Goal: Transaction & Acquisition: Download file/media

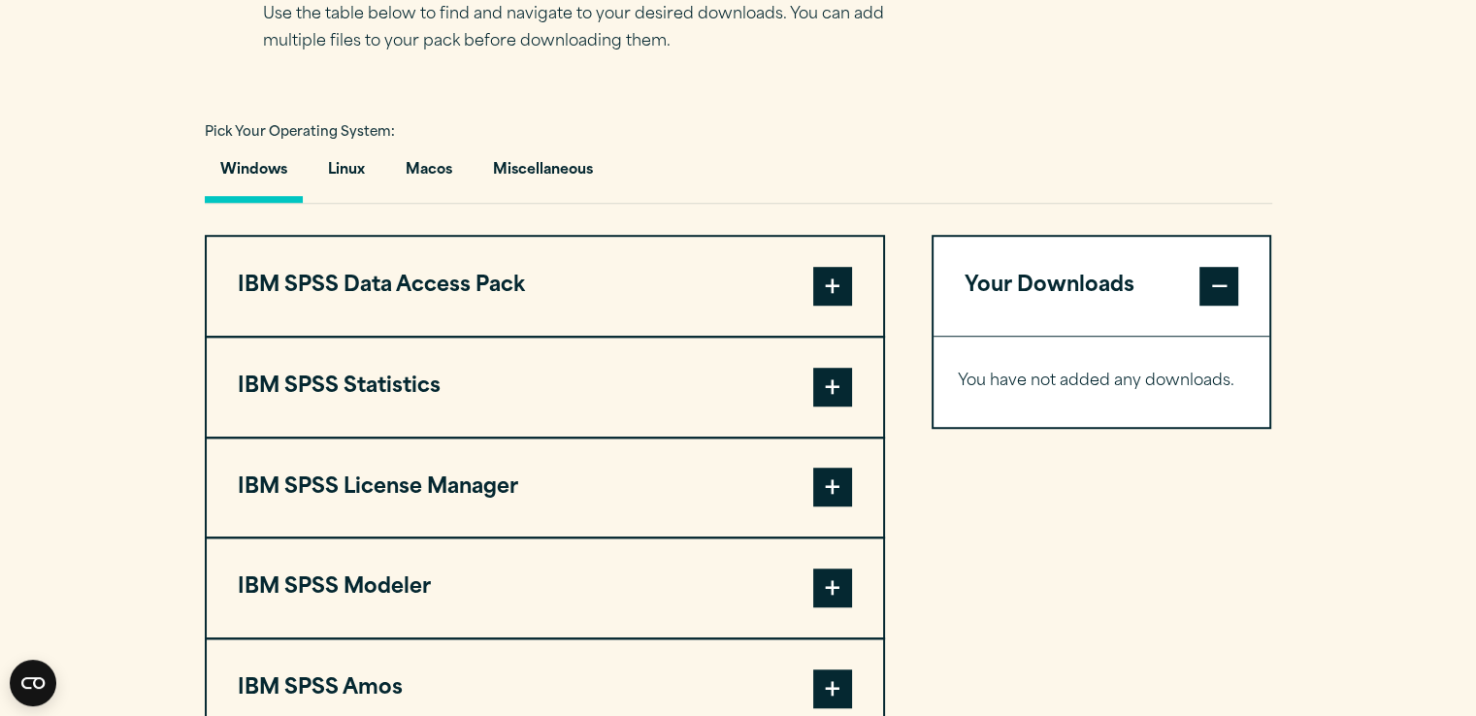
scroll to position [1375, 0]
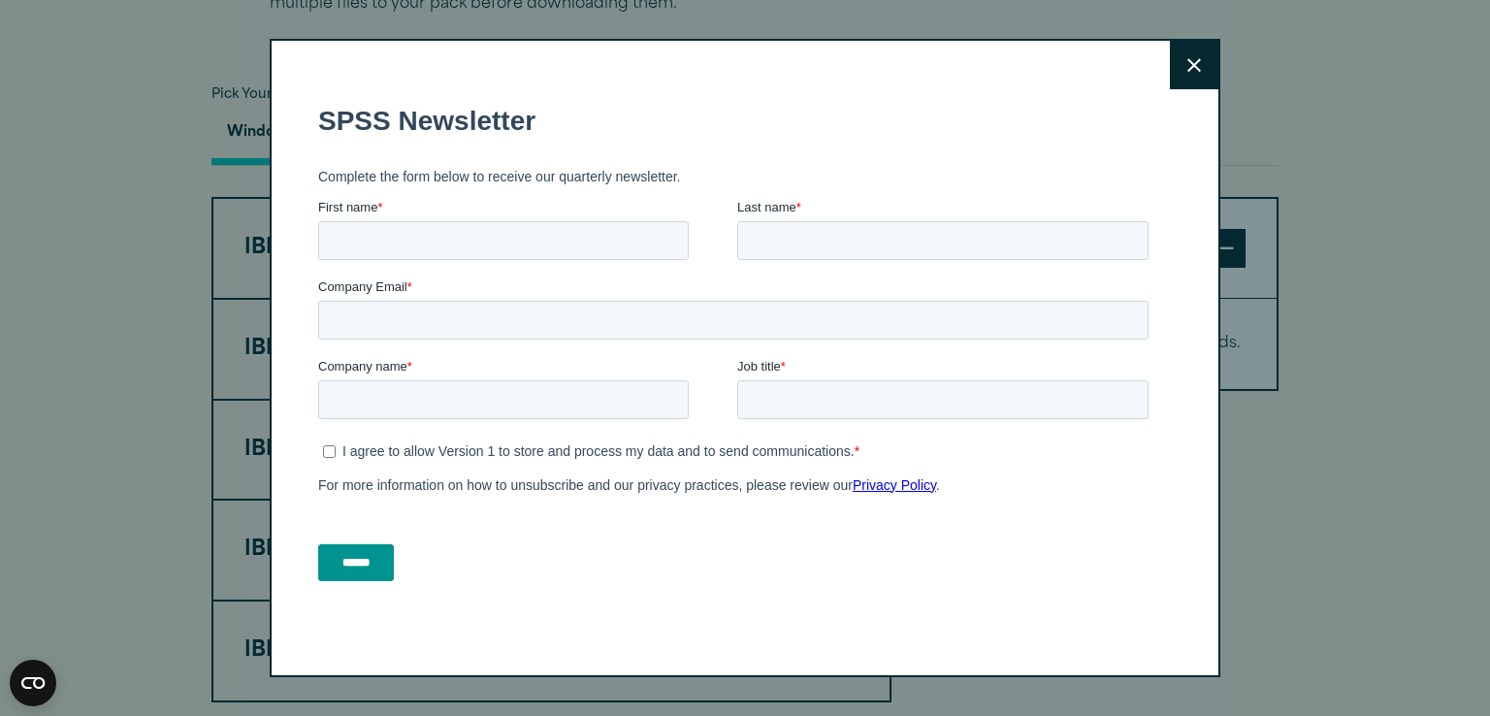
click at [1176, 64] on button "Close" at bounding box center [1194, 65] width 49 height 49
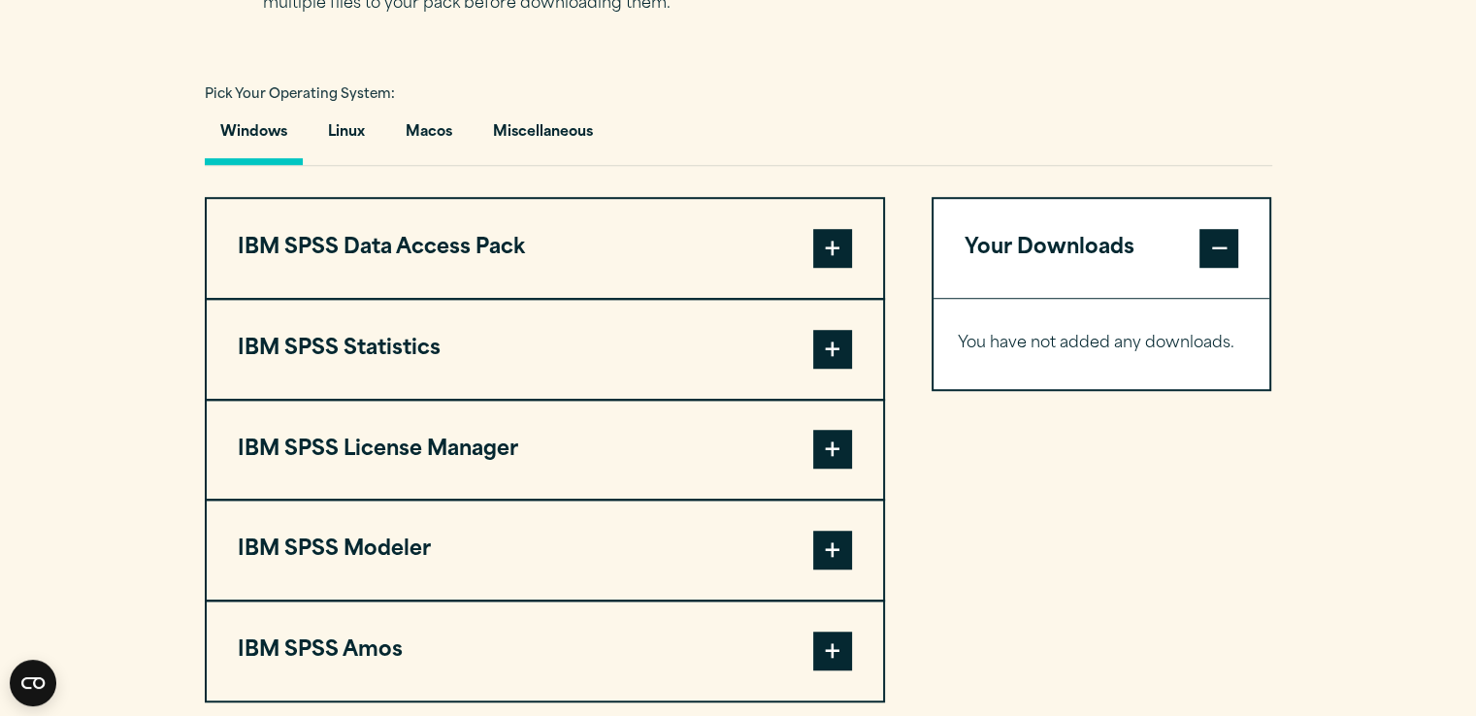
click at [670, 272] on button "IBM SPSS Data Access Pack" at bounding box center [545, 248] width 676 height 99
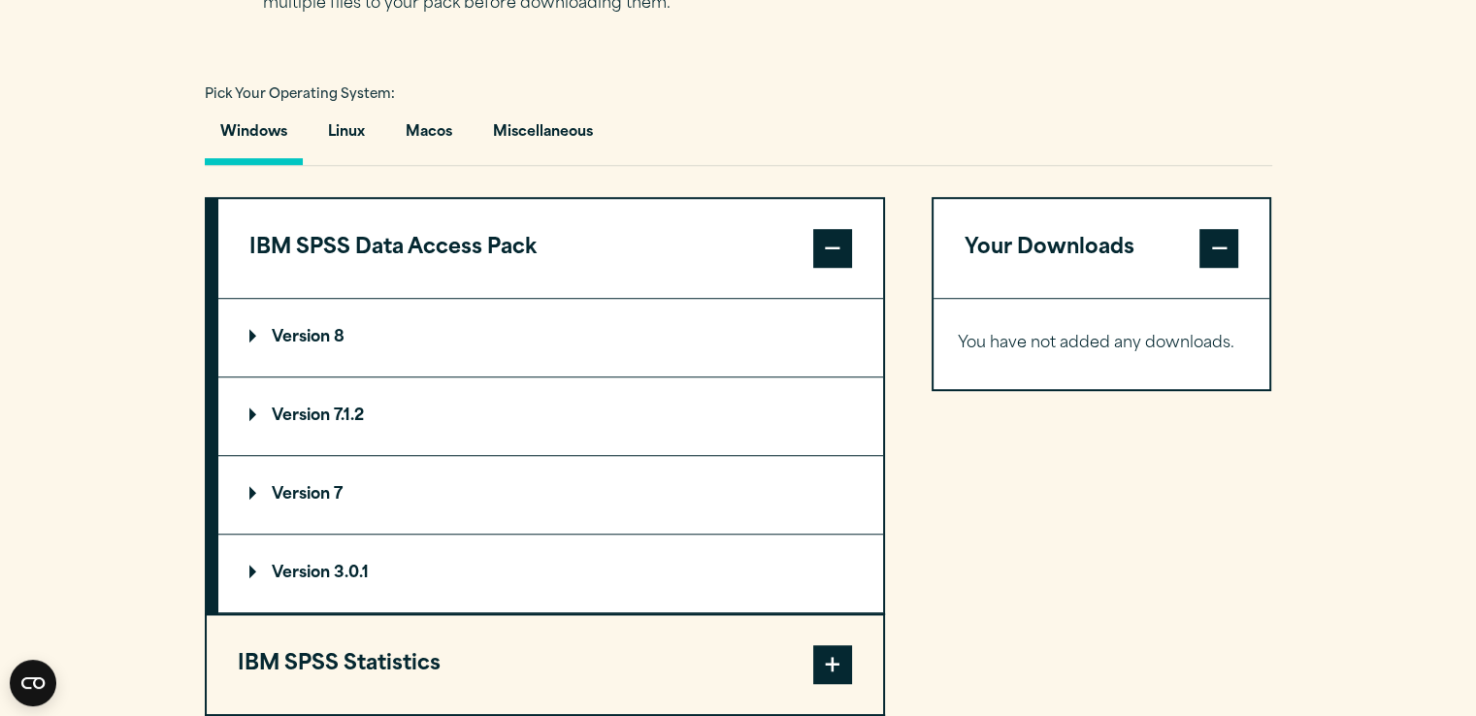
click at [865, 225] on button "IBM SPSS Data Access Pack" at bounding box center [550, 248] width 665 height 99
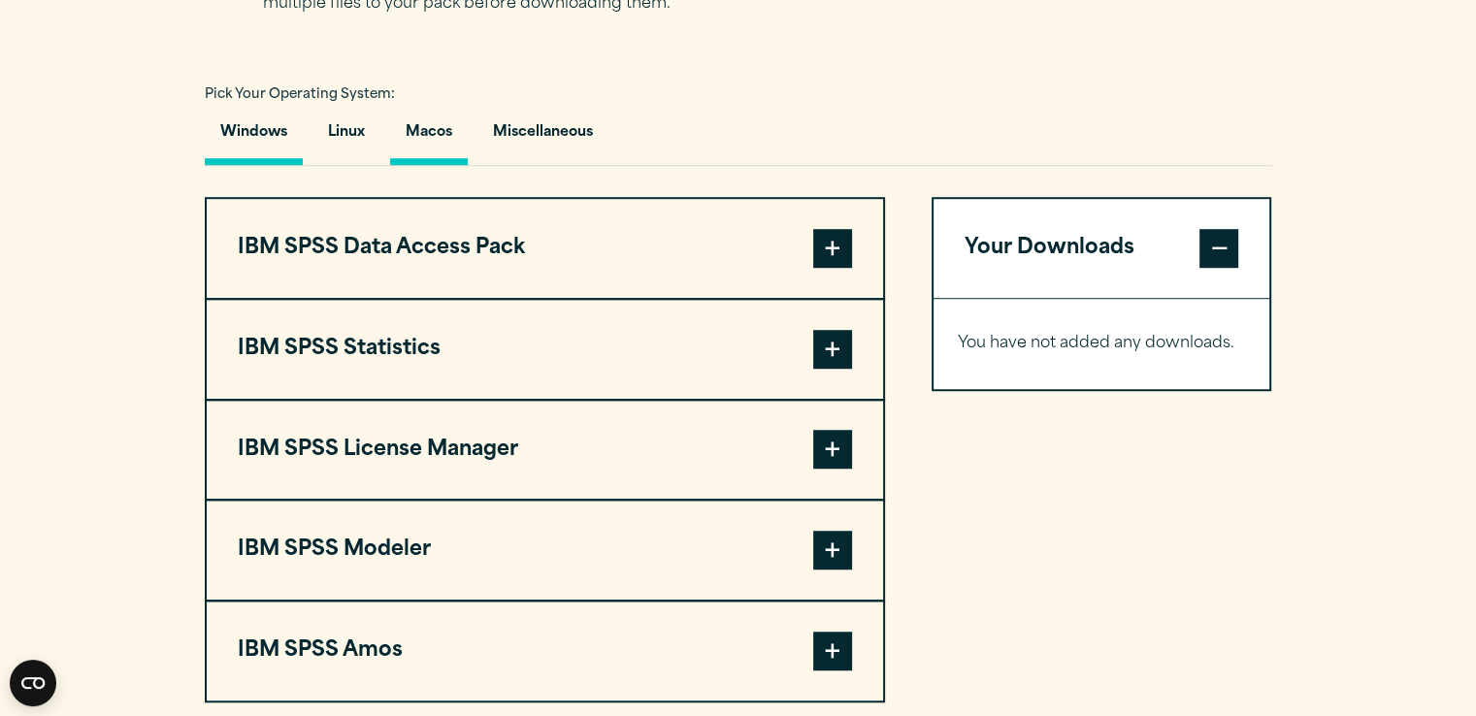
click at [461, 150] on button "Macos" at bounding box center [429, 137] width 78 height 55
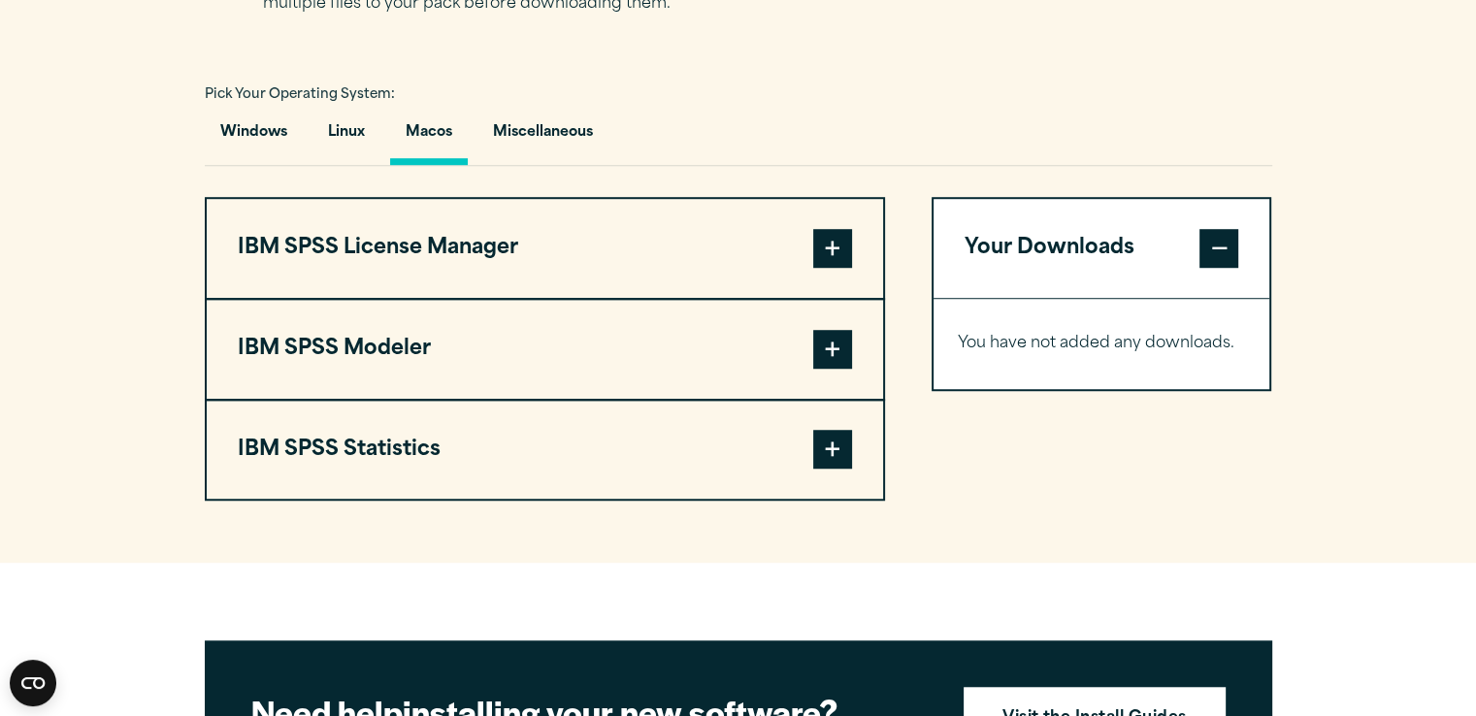
click at [252, 102] on div "Pick Your Operating System: Windows Linux Macos Miscellaneous" at bounding box center [738, 123] width 1067 height 85
click at [255, 125] on button "Windows" at bounding box center [254, 137] width 98 height 55
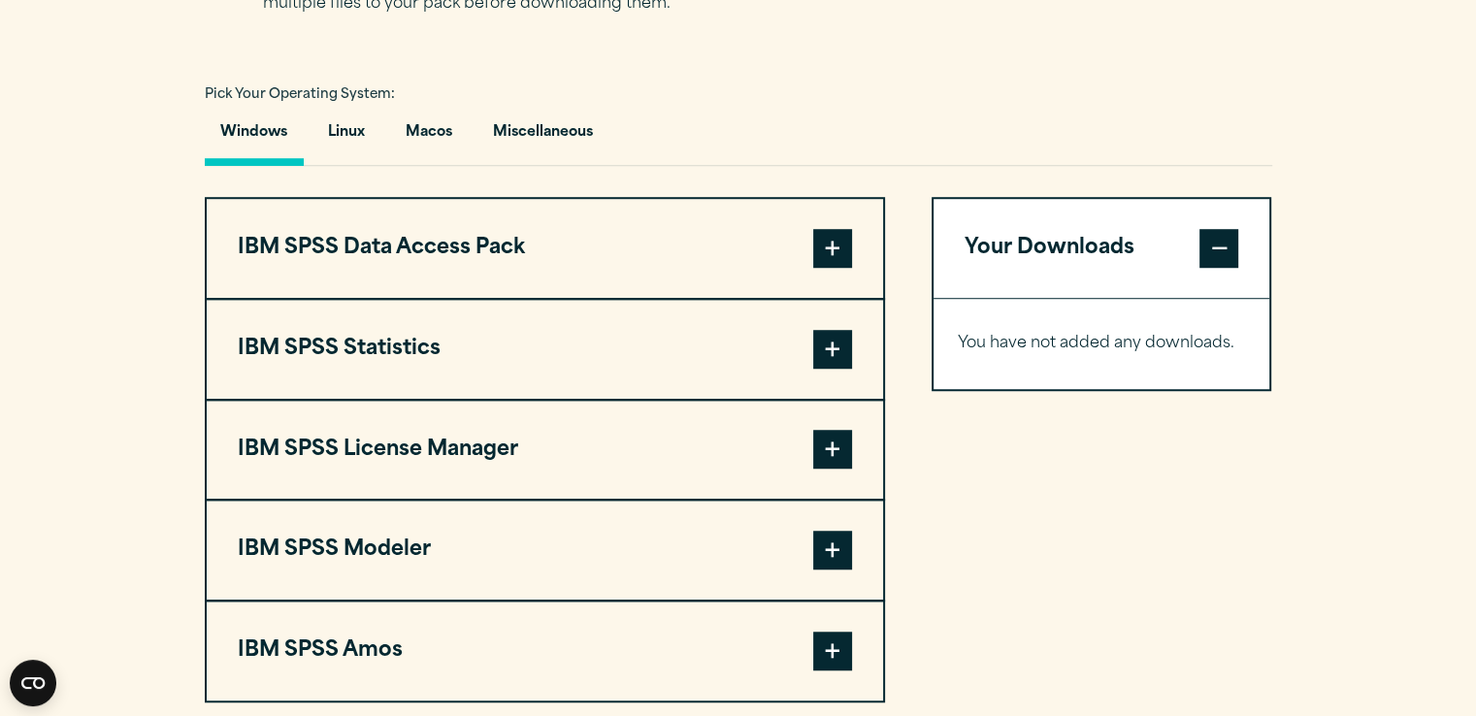
click at [832, 348] on span at bounding box center [832, 349] width 39 height 39
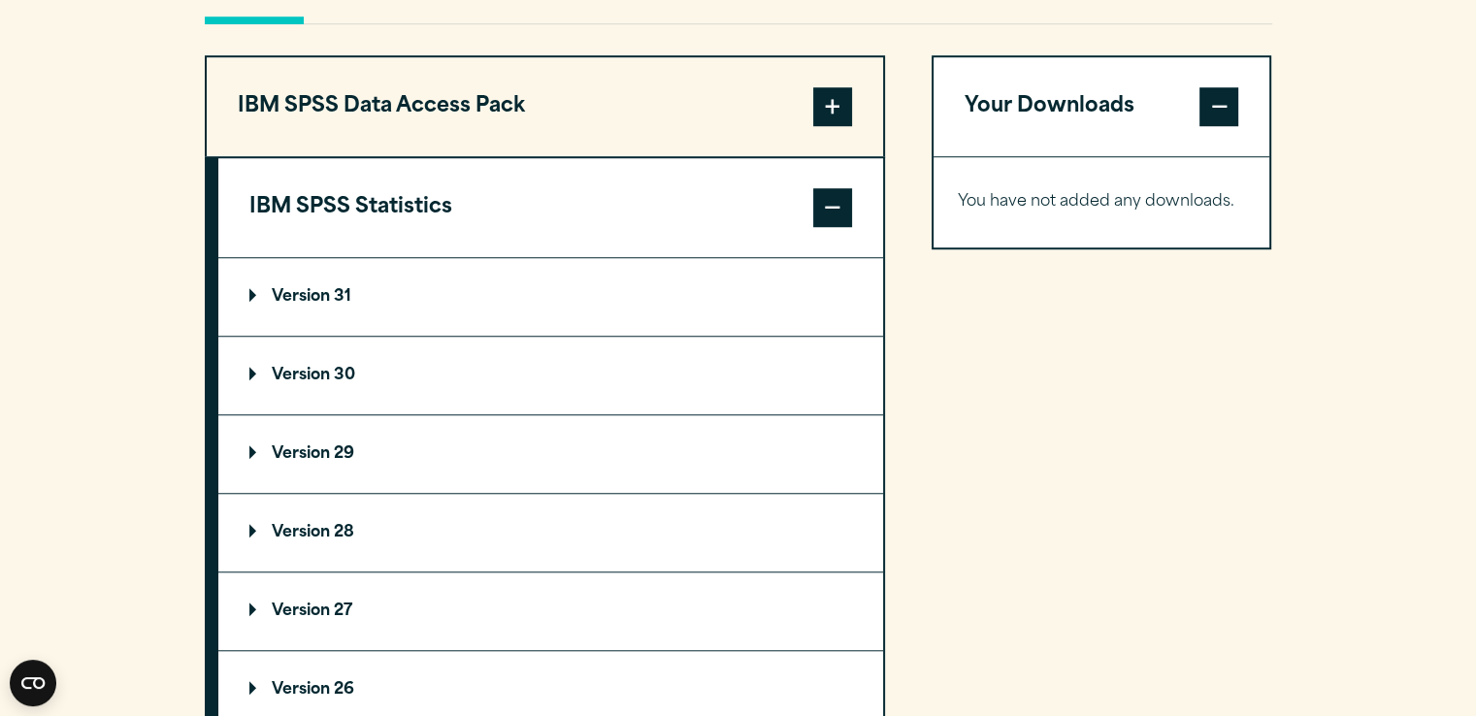
scroll to position [1531, 0]
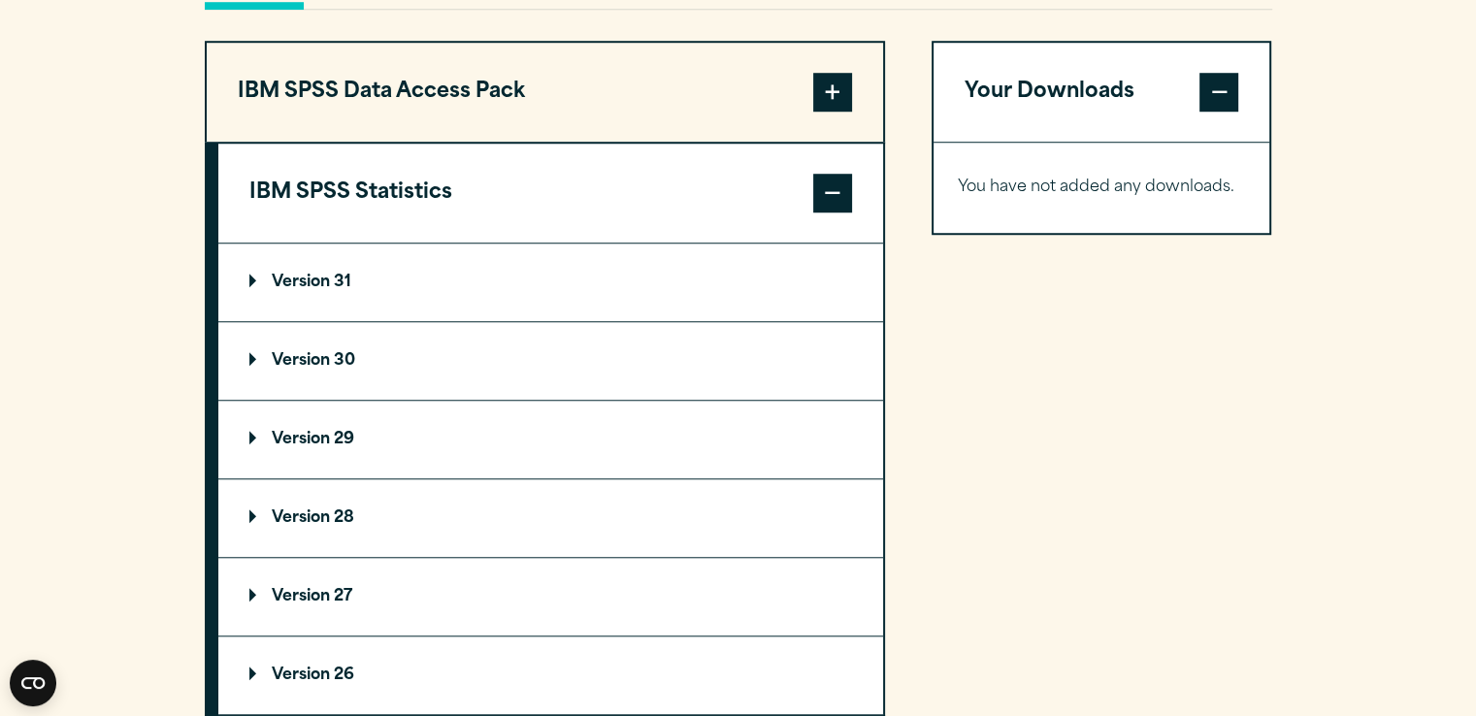
click at [698, 455] on summary "Version 29" at bounding box center [550, 440] width 665 height 78
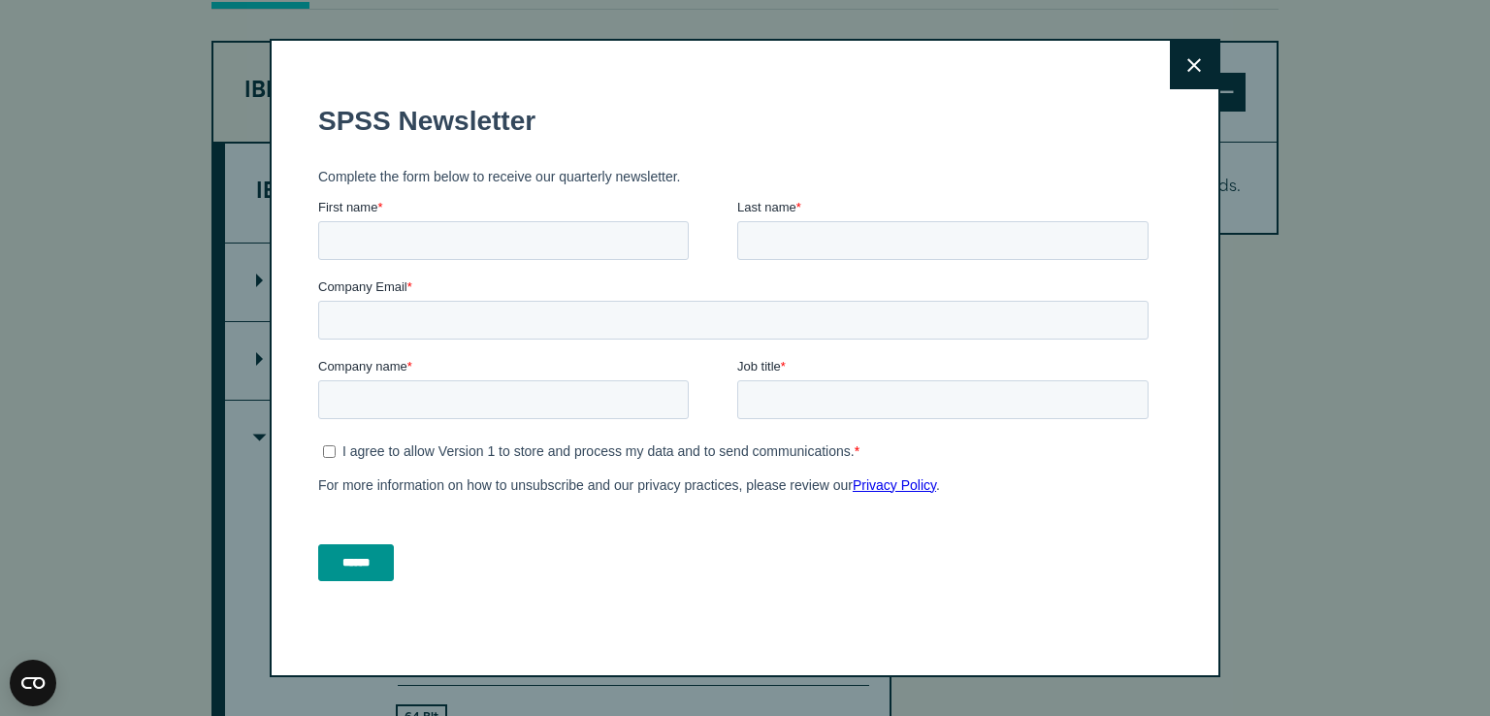
click at [1186, 79] on button "Close" at bounding box center [1194, 65] width 49 height 49
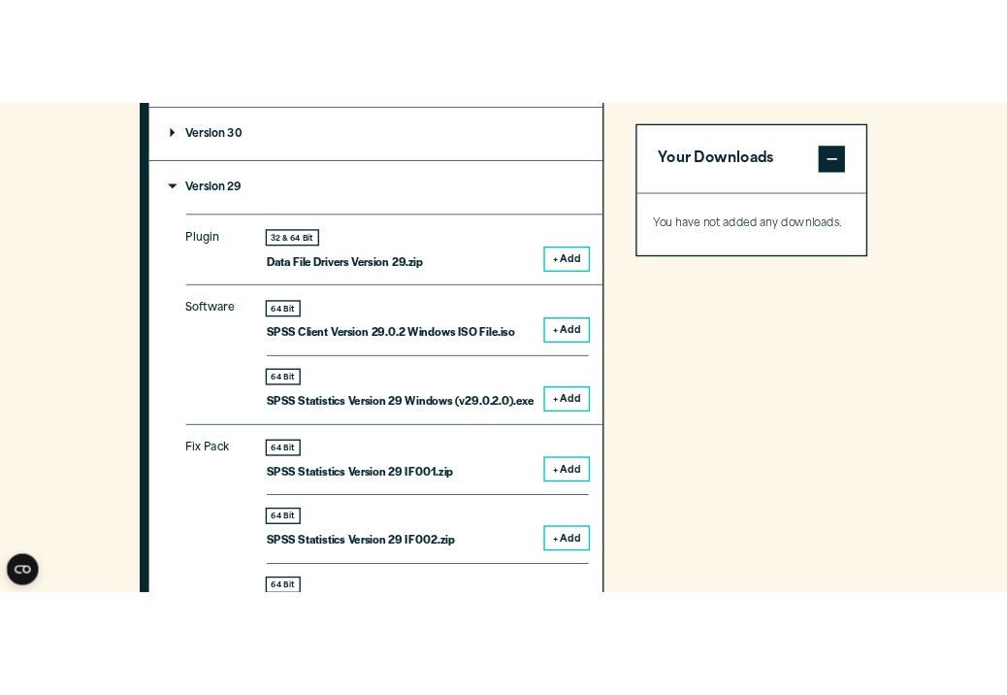
scroll to position [1820, 0]
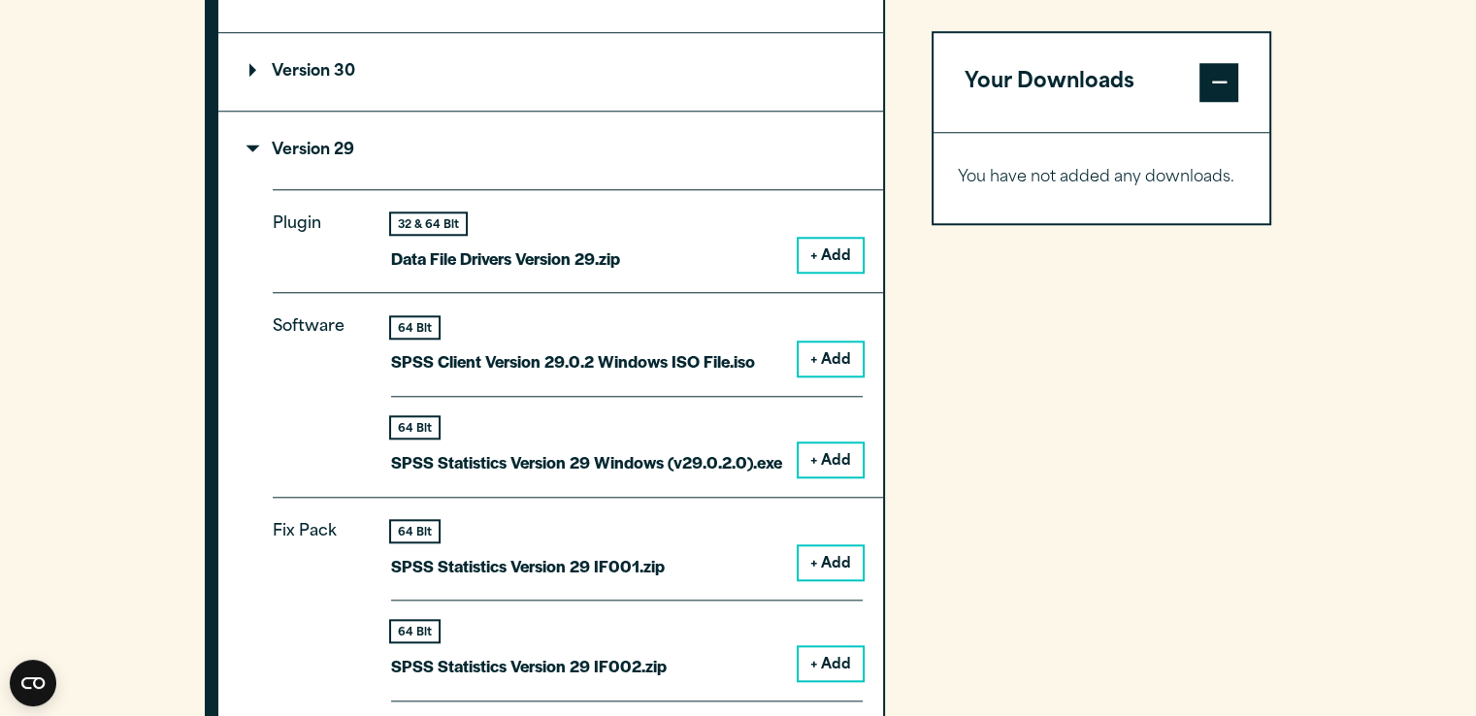
click at [842, 443] on button "+ Add" at bounding box center [830, 459] width 64 height 33
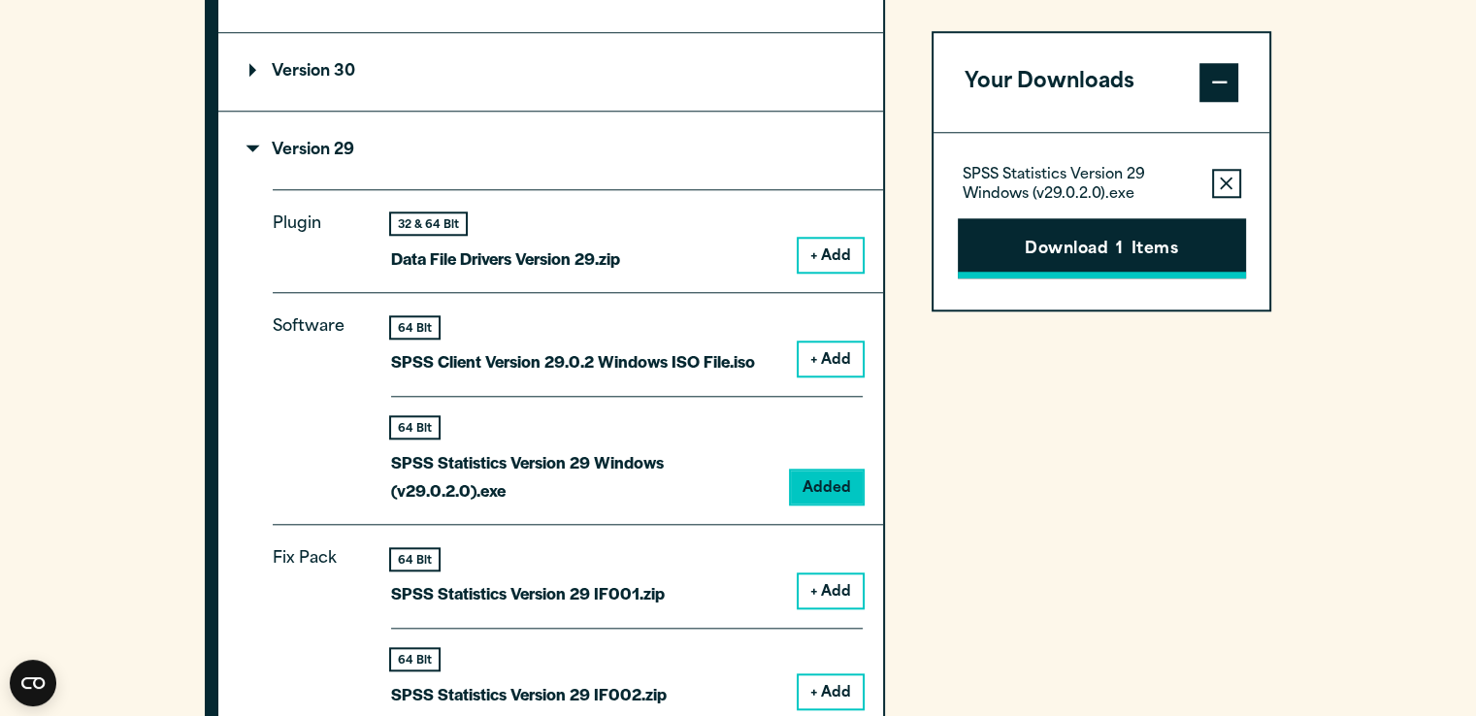
click at [1043, 244] on button "Download 1 Items" at bounding box center [1102, 248] width 288 height 60
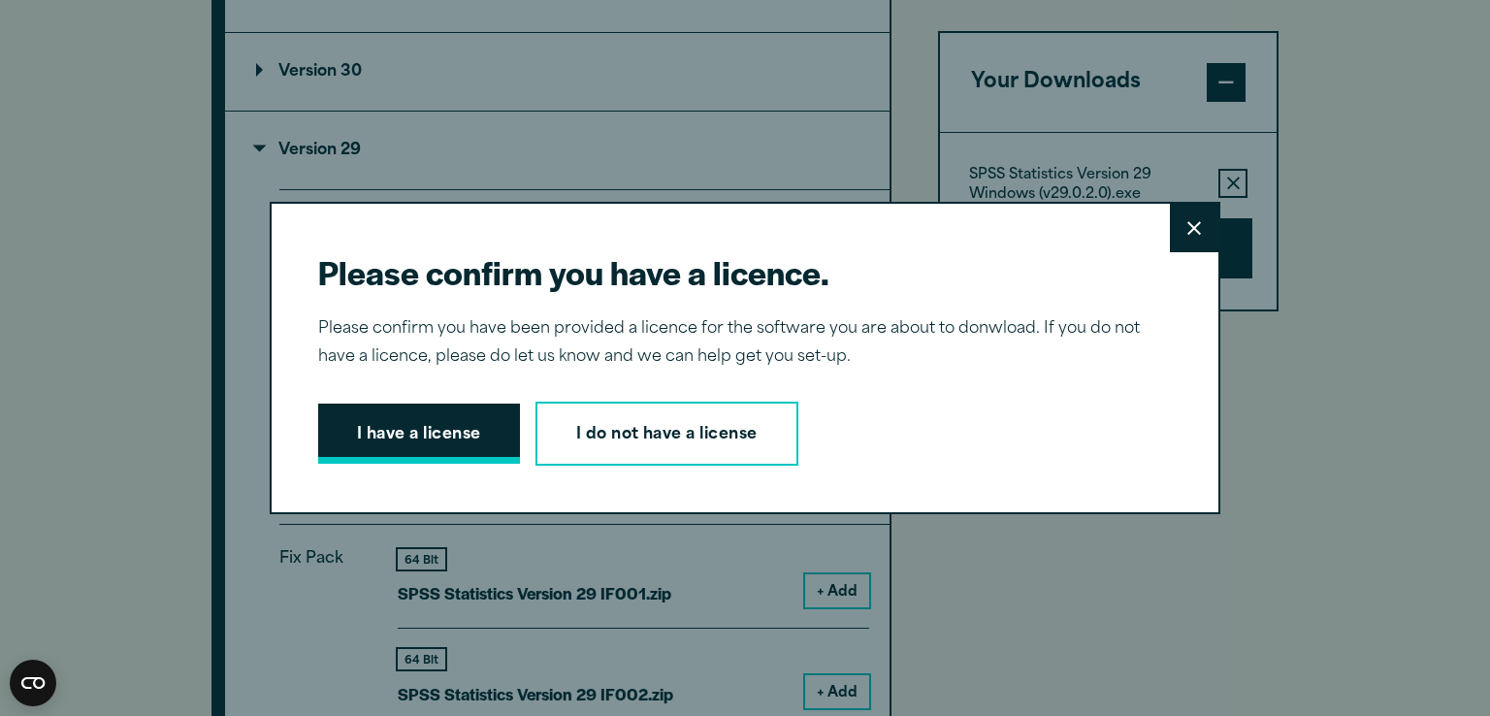
click at [483, 434] on button "I have a license" at bounding box center [419, 434] width 202 height 60
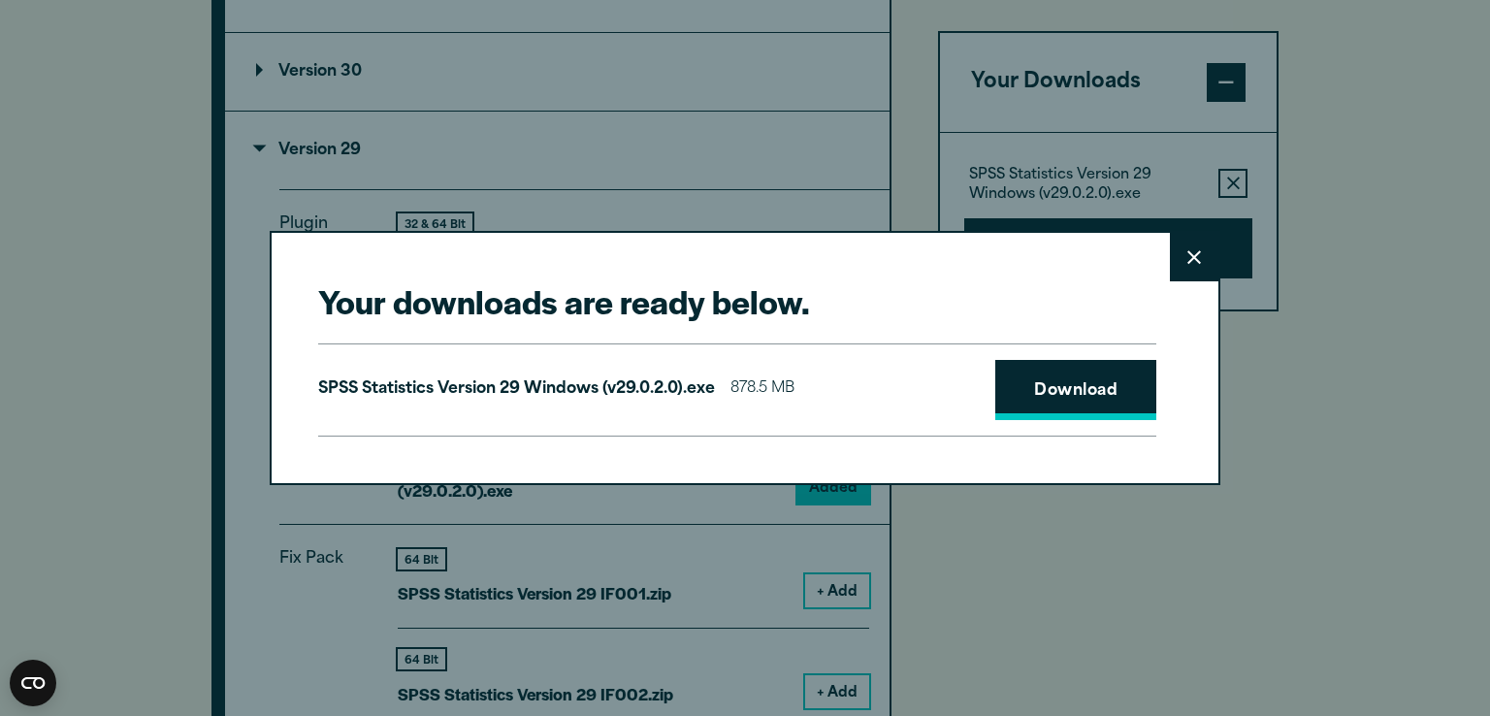
click at [1053, 386] on link "Download" at bounding box center [1075, 390] width 161 height 60
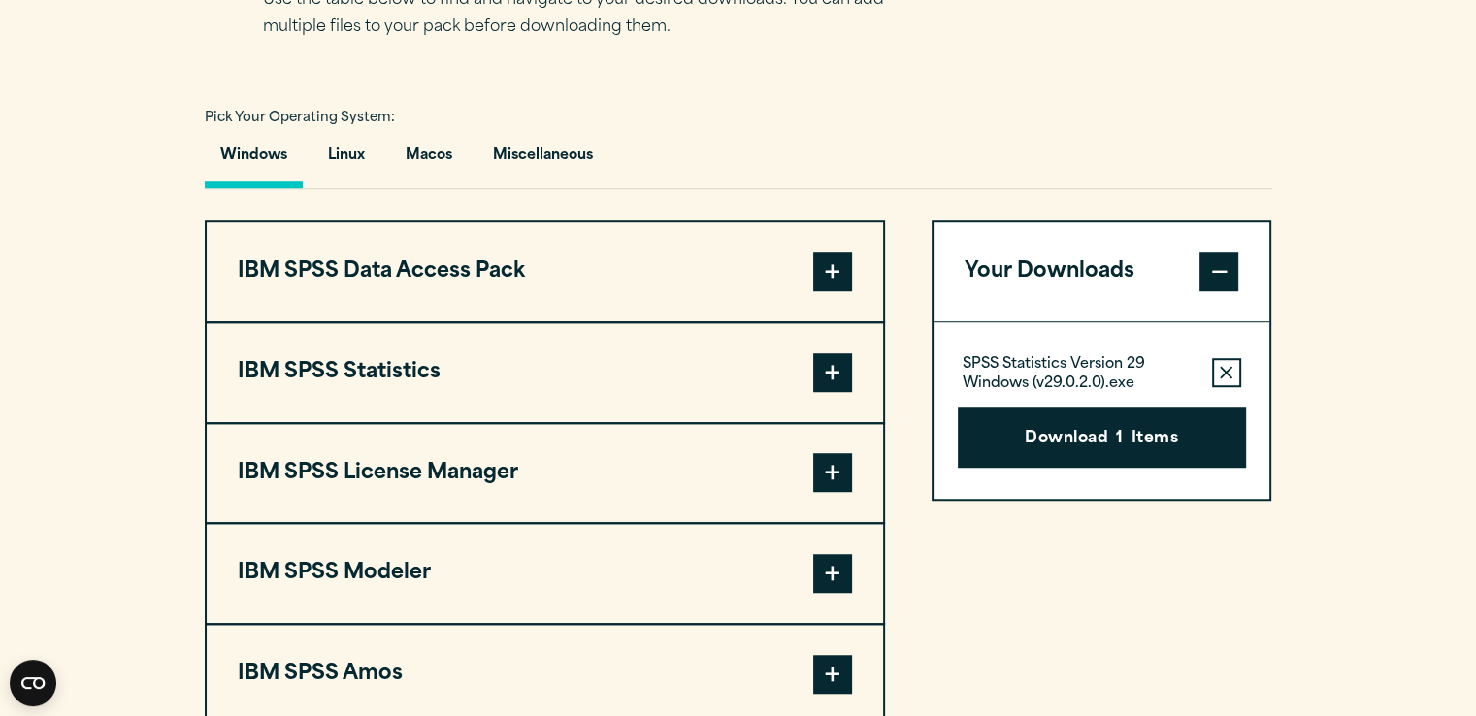
scroll to position [1331, 0]
